Goal: Information Seeking & Learning: Learn about a topic

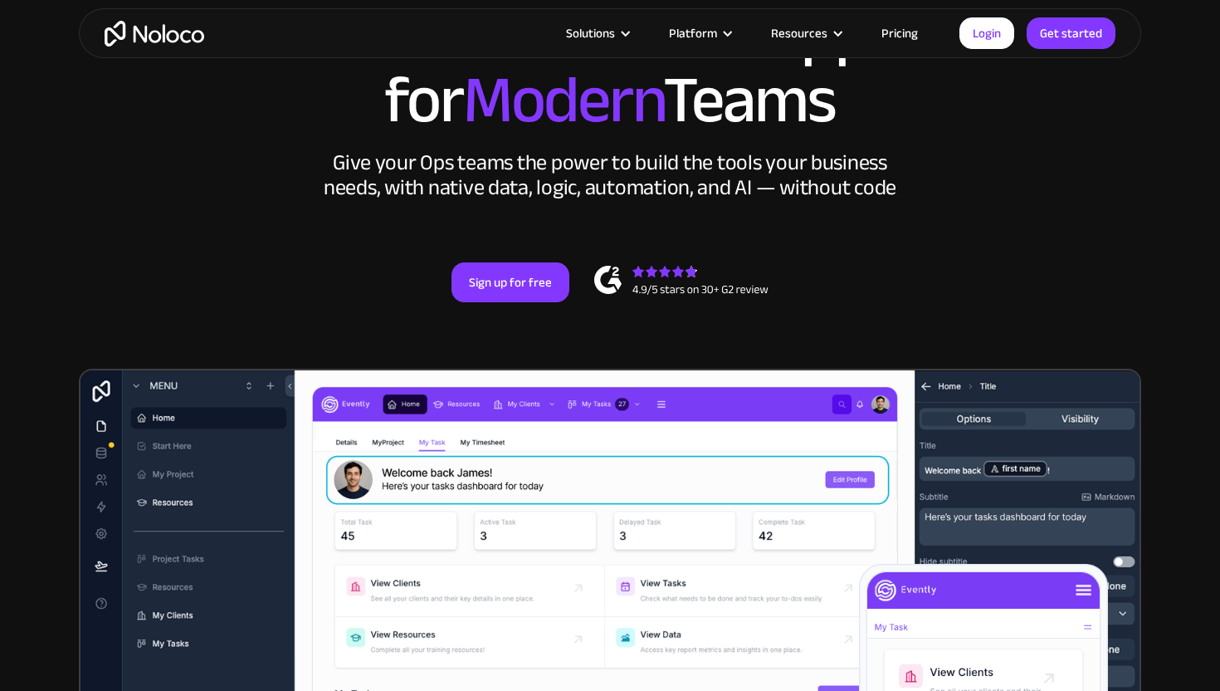
scroll to position [202, 0]
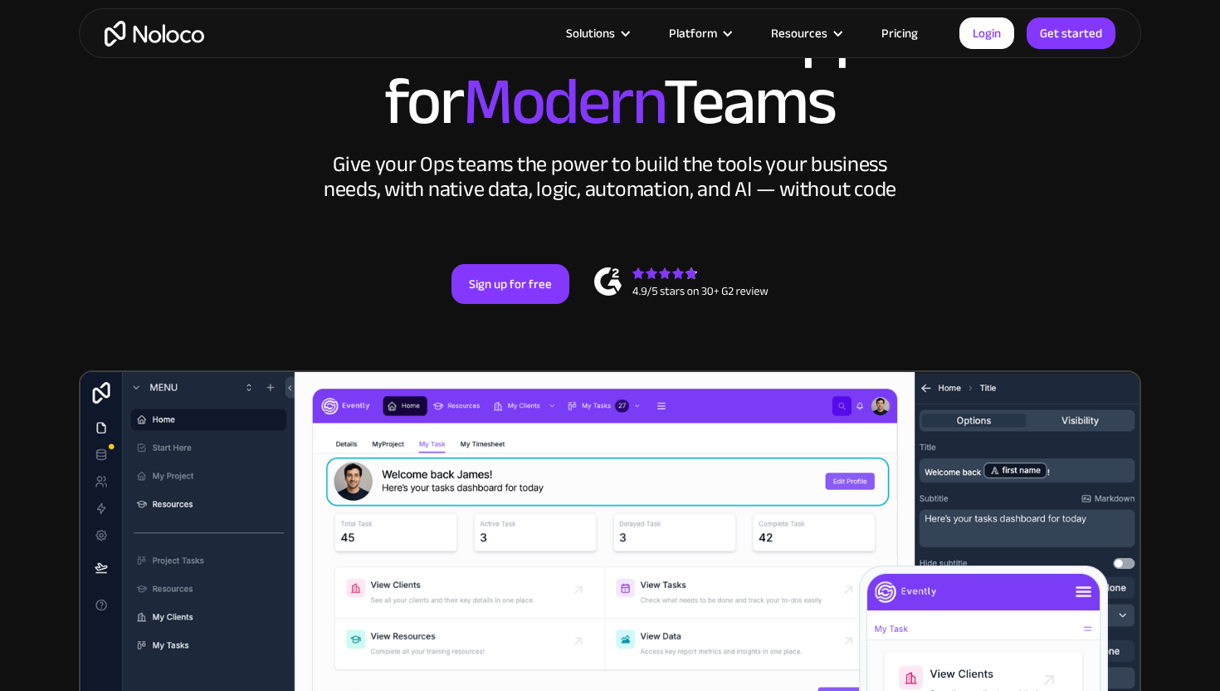
click at [155, 32] on img "home" at bounding box center [155, 34] width 100 height 26
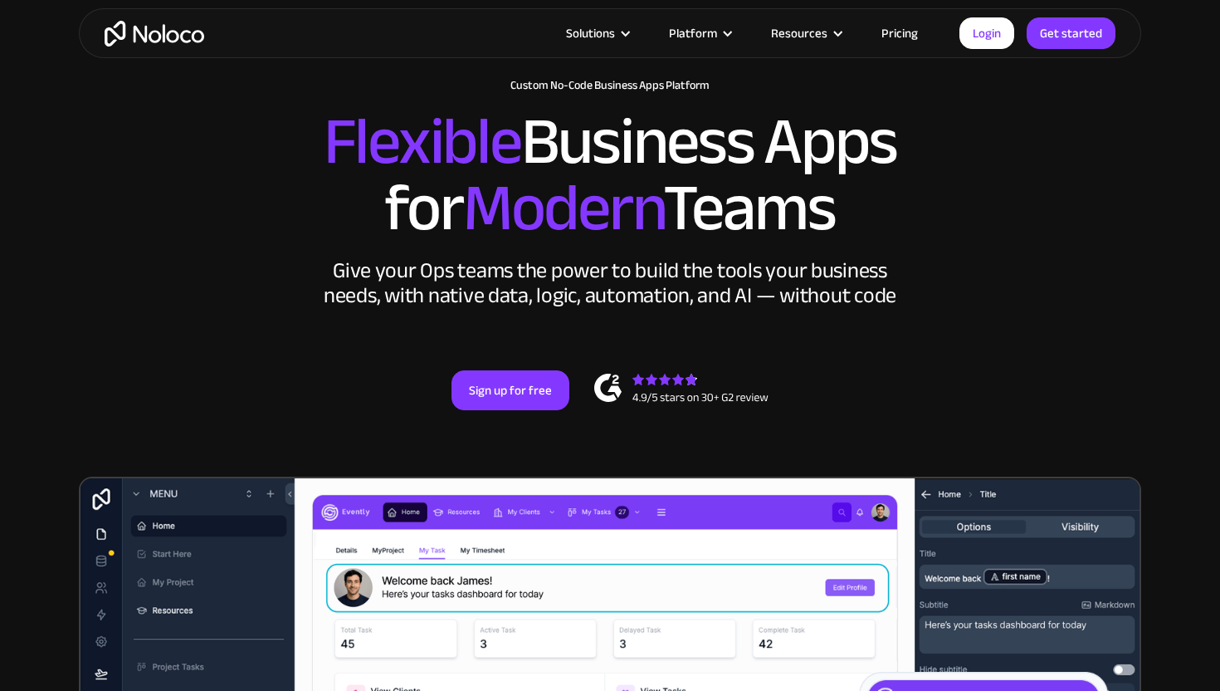
scroll to position [102, 0]
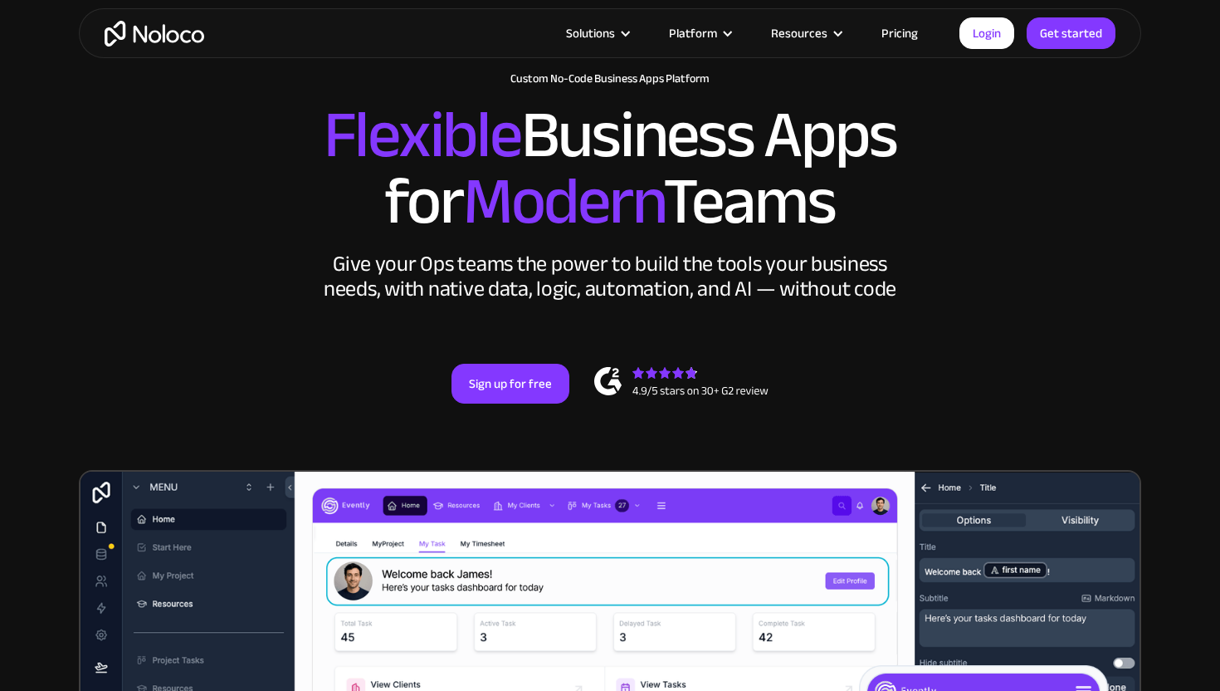
click at [899, 23] on link "Pricing" at bounding box center [900, 33] width 78 height 22
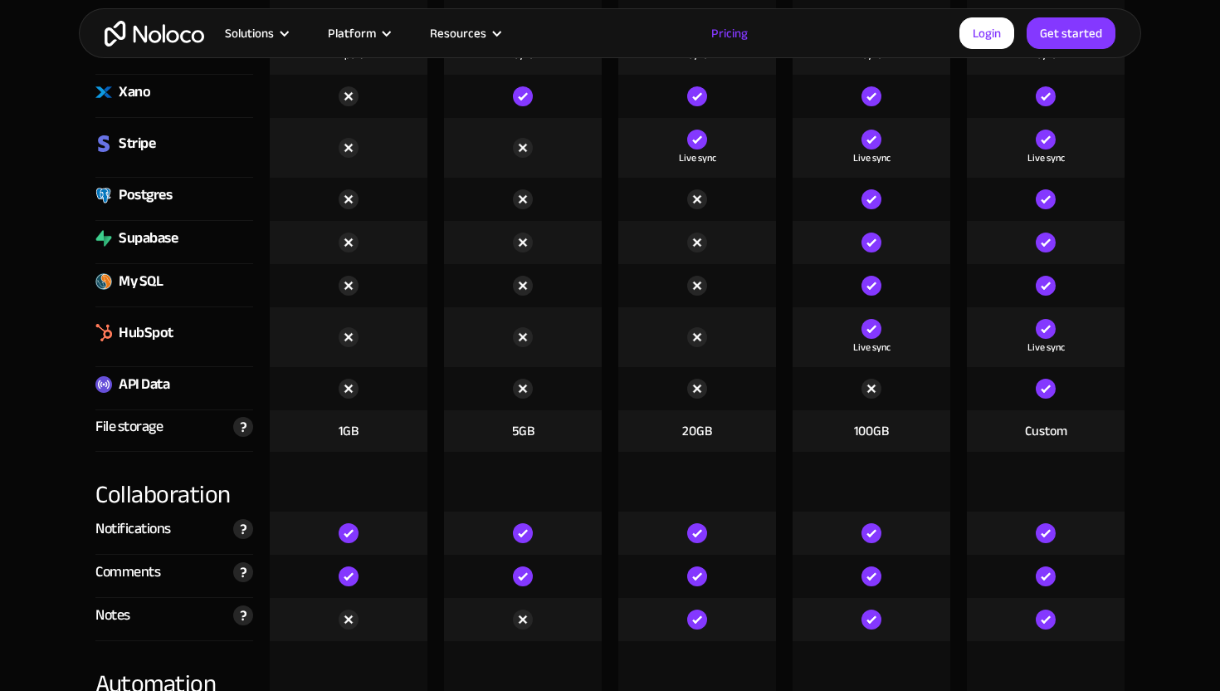
scroll to position [2815, 0]
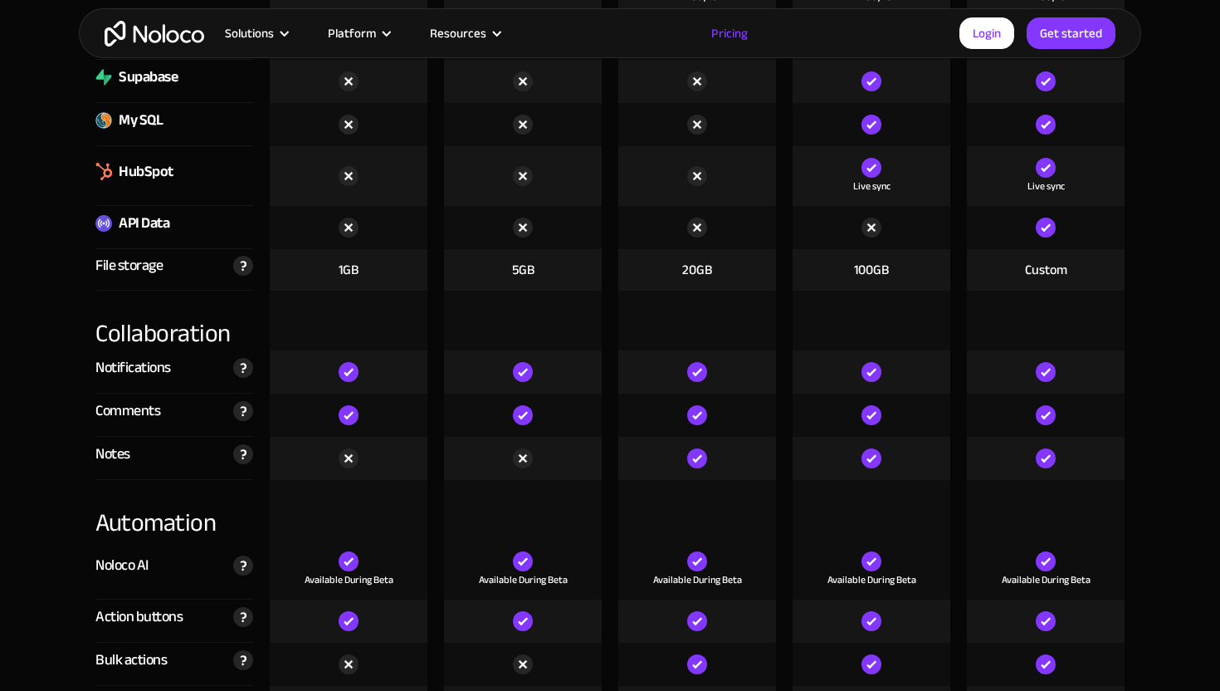
click at [354, 369] on img at bounding box center [349, 372] width 20 height 20
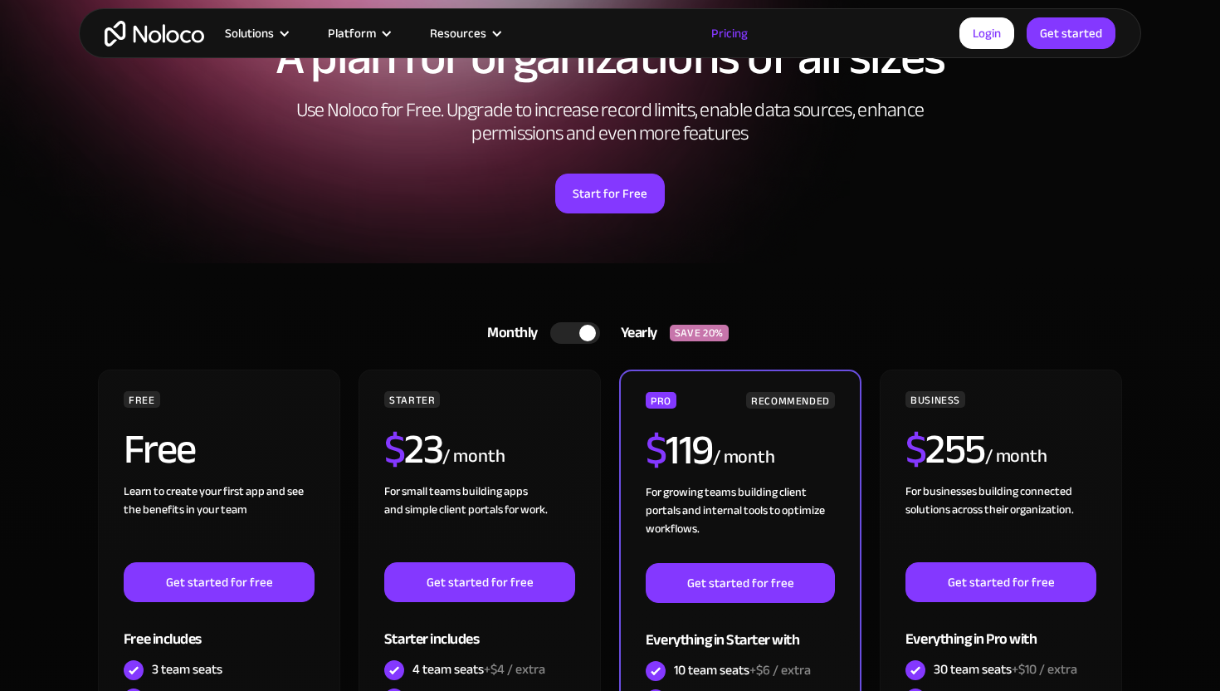
scroll to position [184, 0]
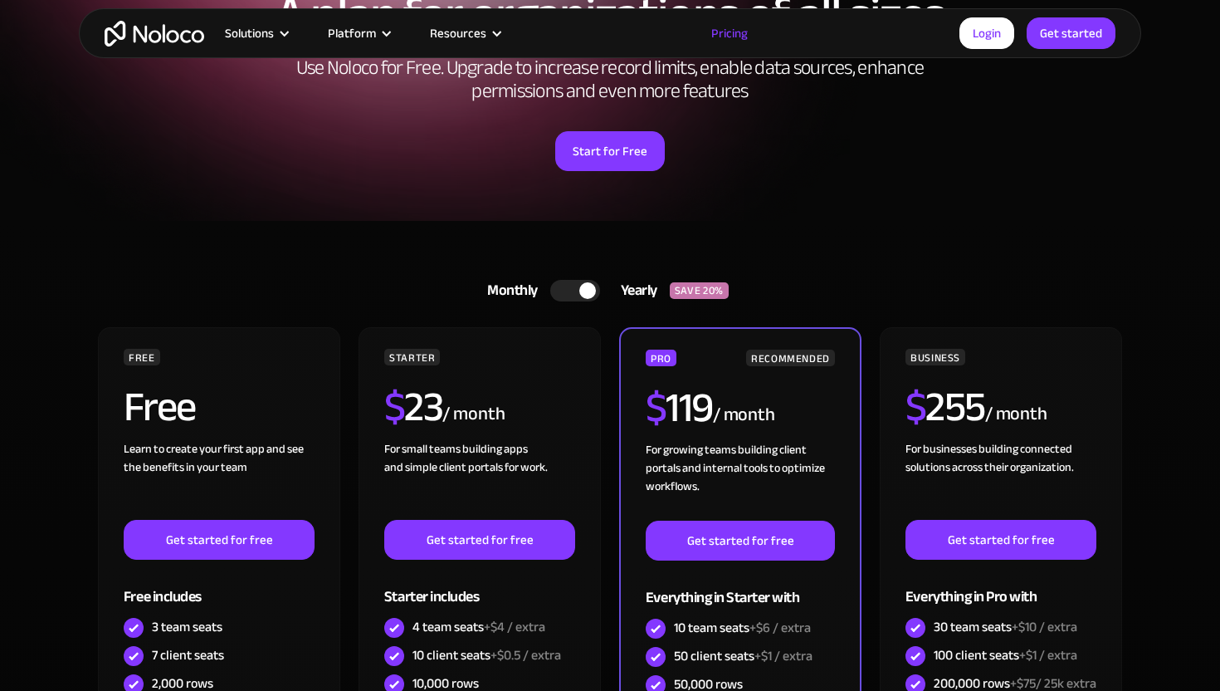
click at [574, 295] on div at bounding box center [575, 291] width 50 height 22
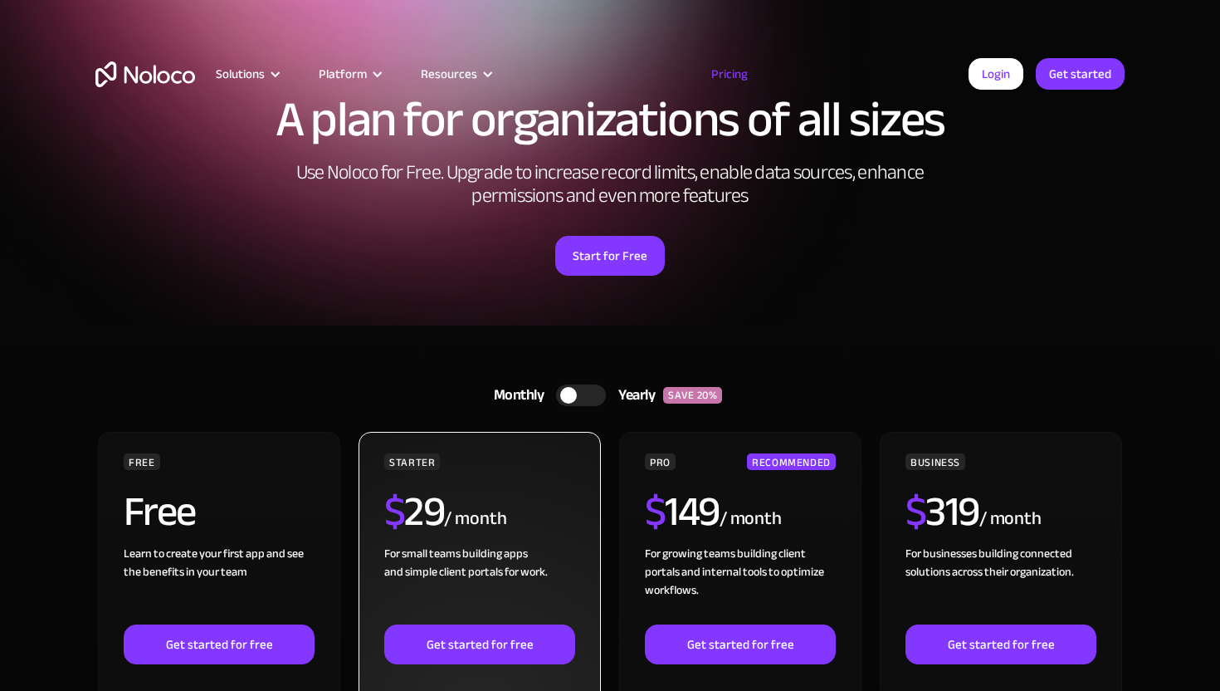
scroll to position [0, 0]
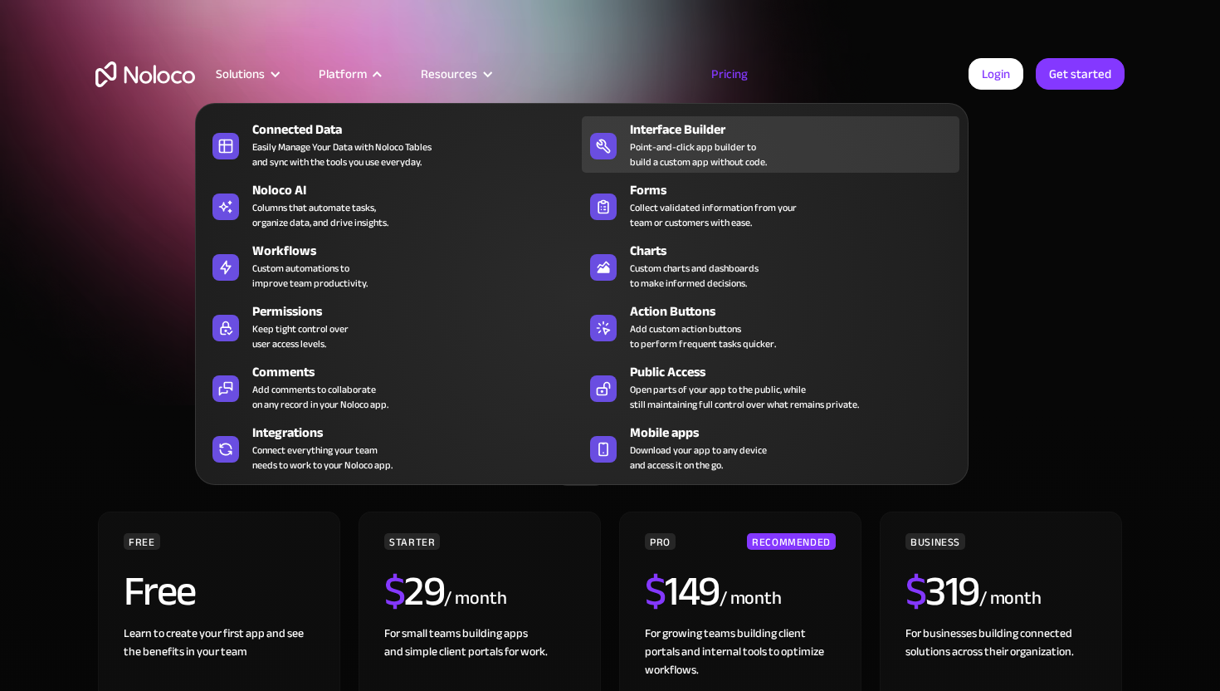
click at [602, 149] on icon at bounding box center [603, 146] width 27 height 17
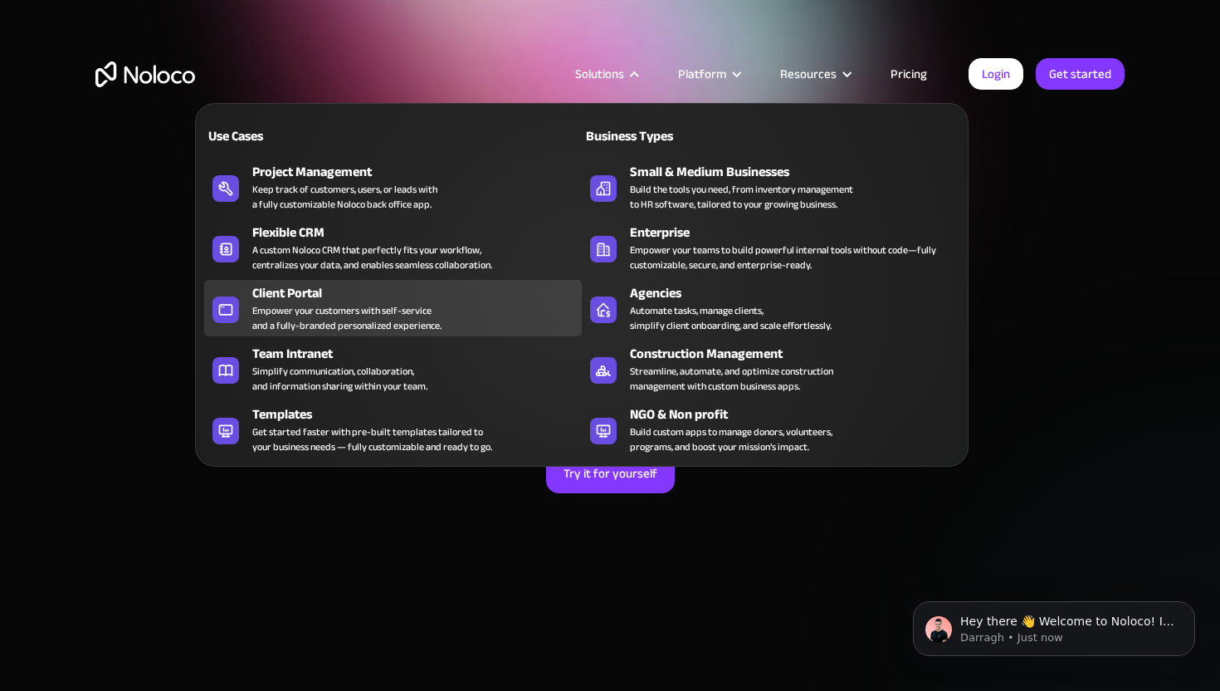
click at [414, 303] on div "Empower your customers with self-service and a fully-branded personalized exper…" at bounding box center [346, 318] width 189 height 30
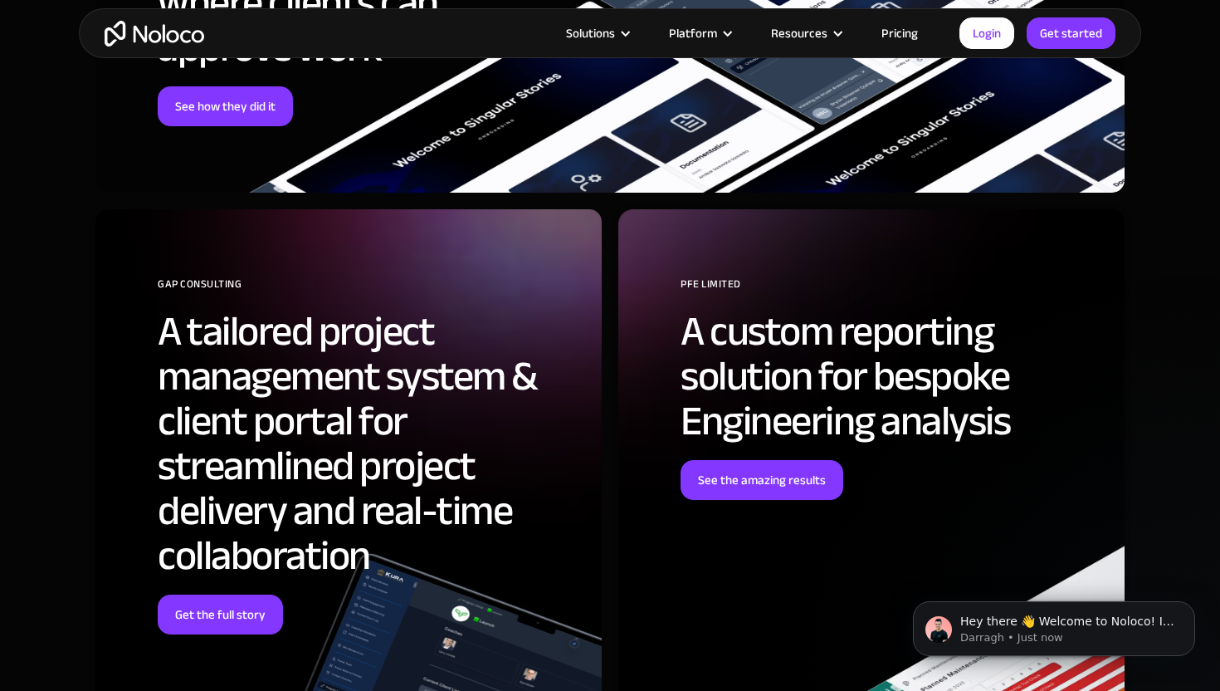
scroll to position [5439, 0]
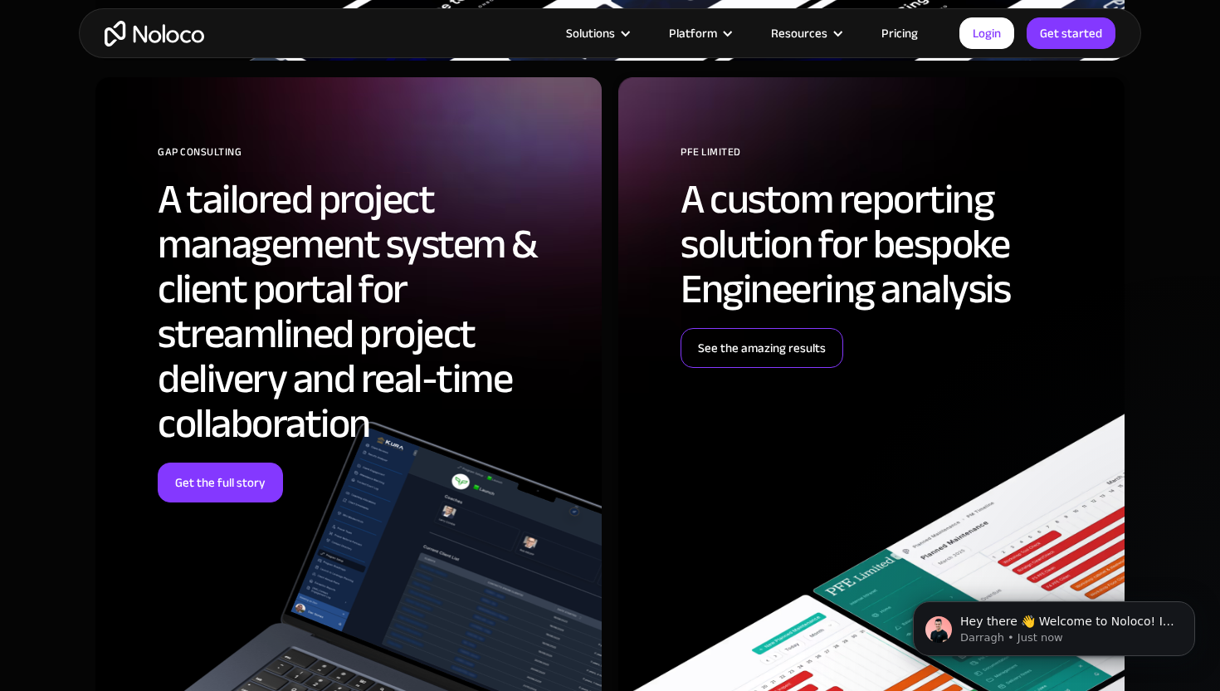
click at [768, 359] on link "See the amazing results" at bounding box center [762, 348] width 163 height 40
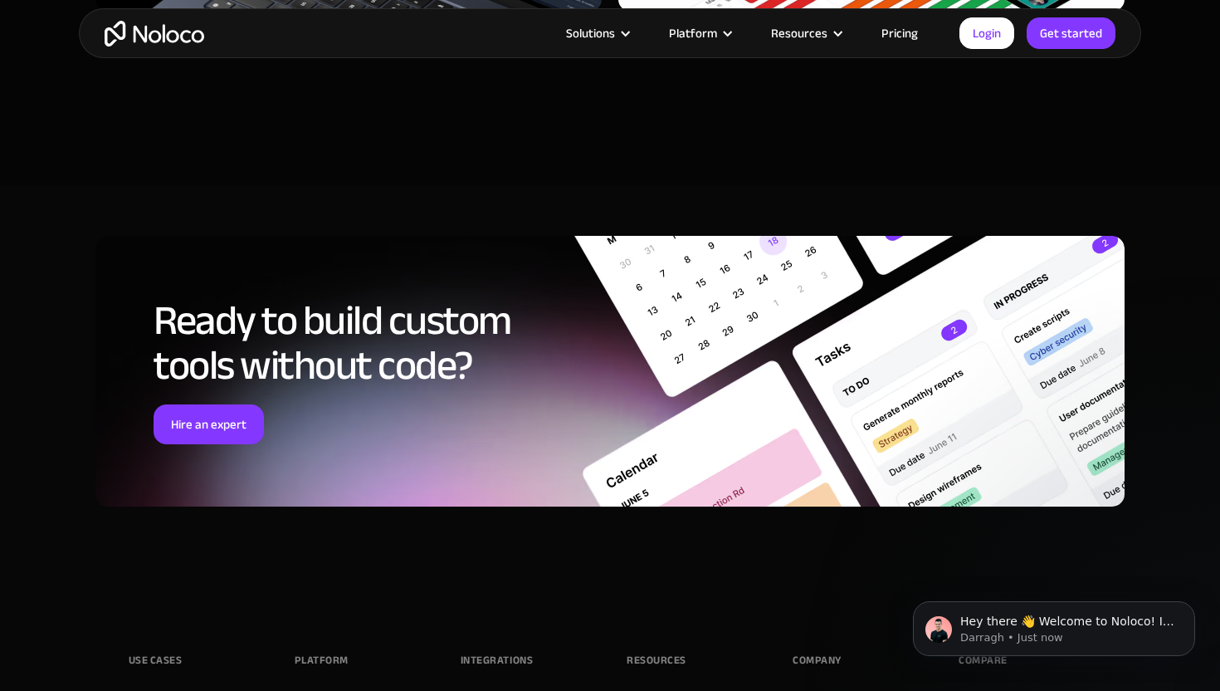
scroll to position [7060, 0]
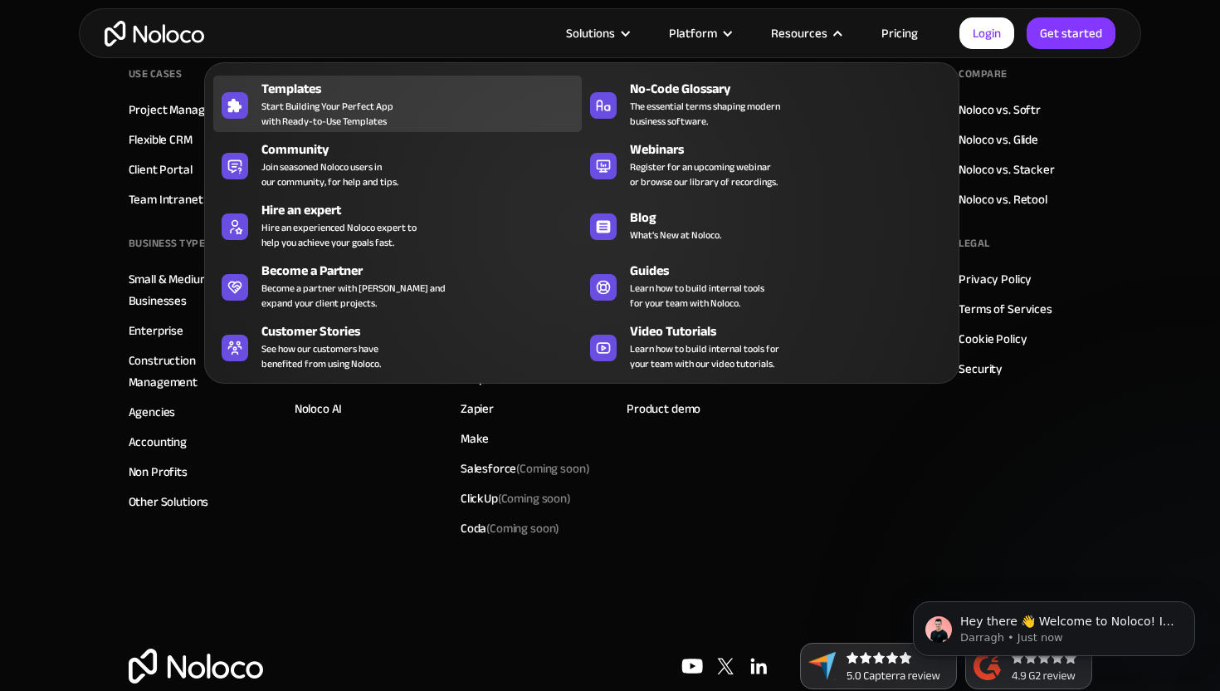
click at [478, 110] on div "Templates Start Building Your Perfect App with Ready-to-Use Templates" at bounding box center [417, 104] width 312 height 50
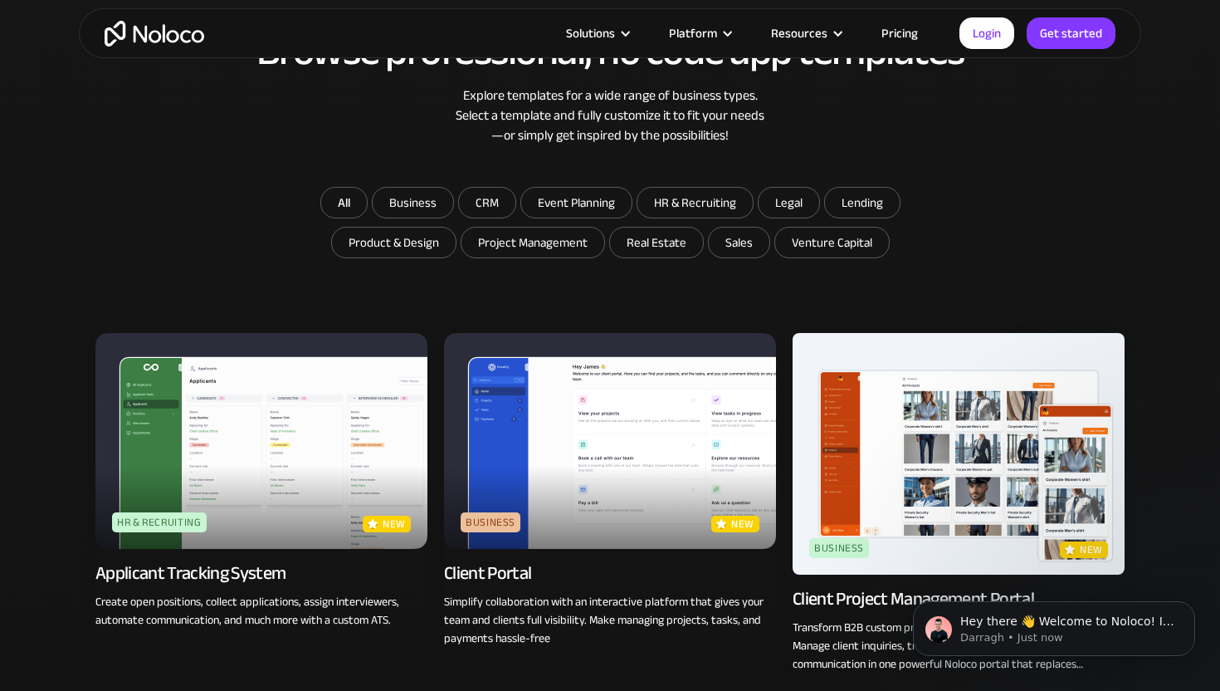
scroll to position [974, 0]
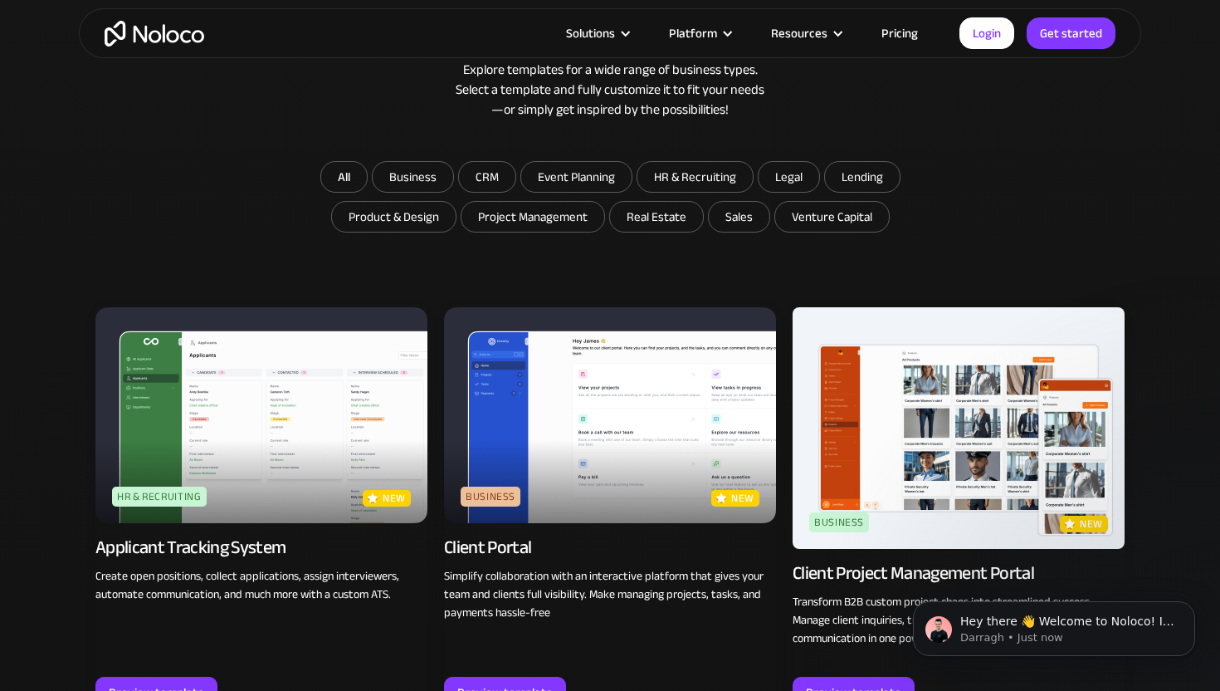
click at [335, 474] on img at bounding box center [261, 415] width 332 height 216
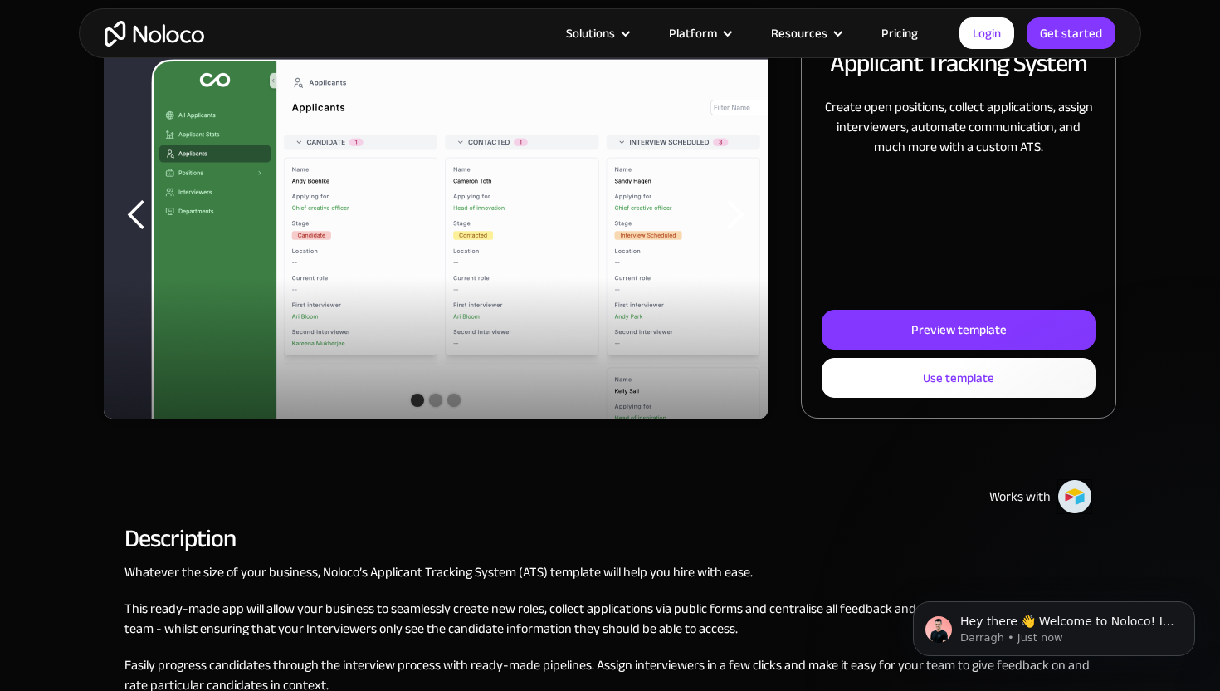
scroll to position [251, 0]
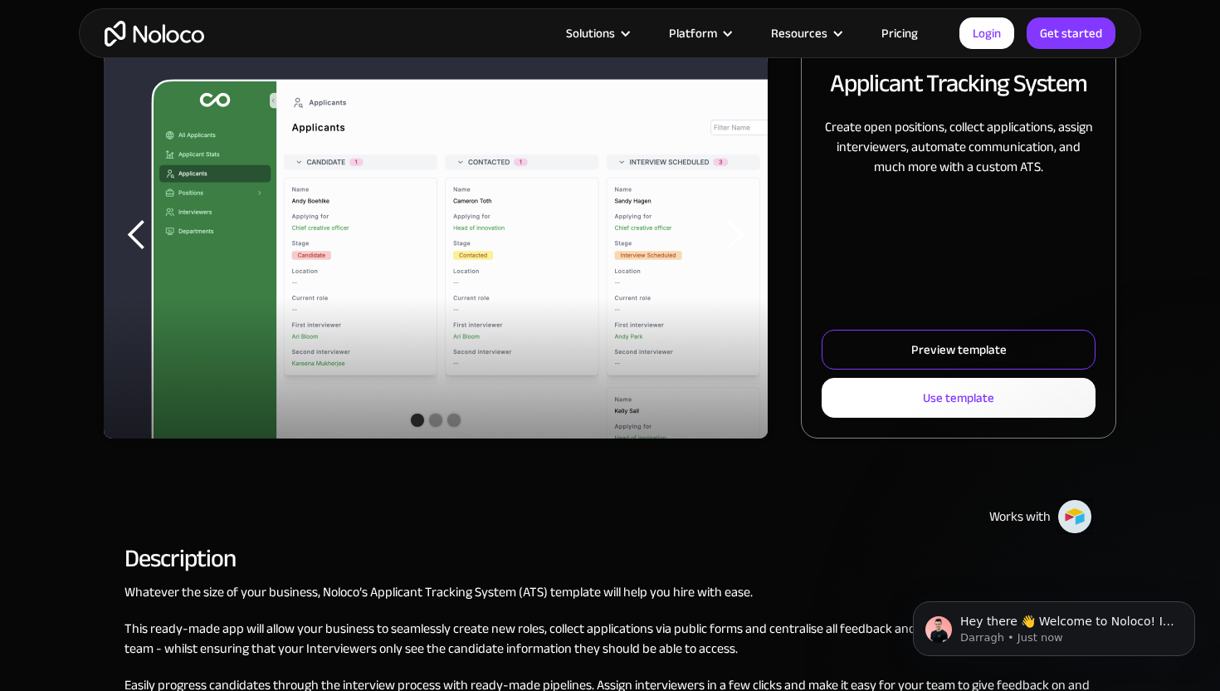
click at [941, 336] on link "Preview template" at bounding box center [959, 350] width 274 height 40
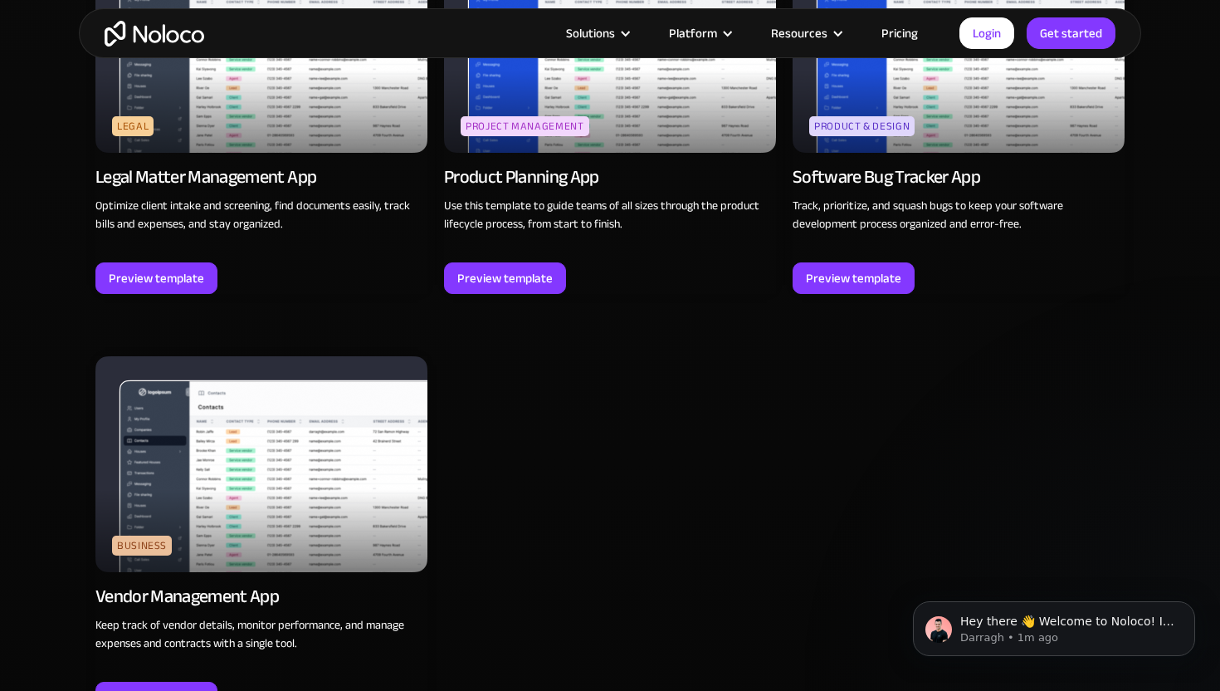
scroll to position [4887, 0]
